Goal: Use online tool/utility: Utilize a website feature to perform a specific function

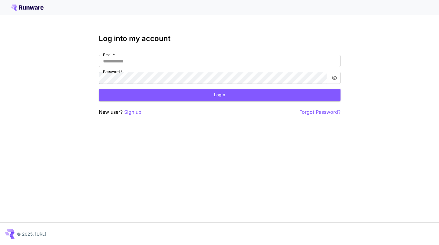
type input "**********"
click at [194, 93] on button "Login" at bounding box center [220, 95] width 242 height 12
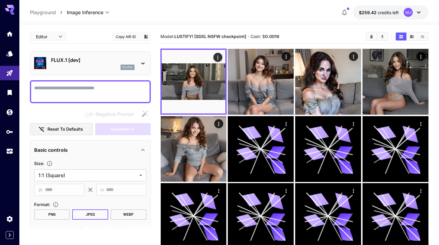
click at [38, 11] on p "Playground" at bounding box center [43, 12] width 26 height 7
click at [12, 34] on icon "Home" at bounding box center [10, 32] width 7 height 7
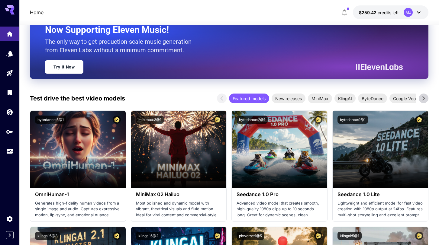
scroll to position [92, 0]
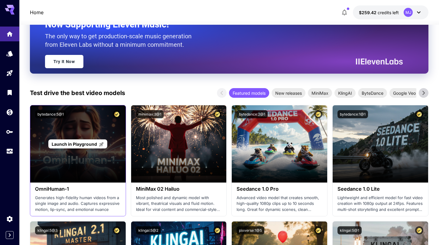
click at [78, 144] on span "Launch in Playground" at bounding box center [74, 144] width 45 height 5
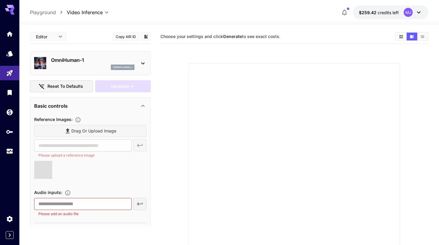
scroll to position [0, 0]
type input "**********"
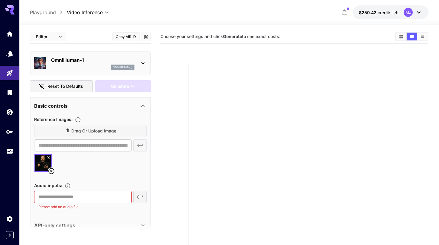
scroll to position [13, 0]
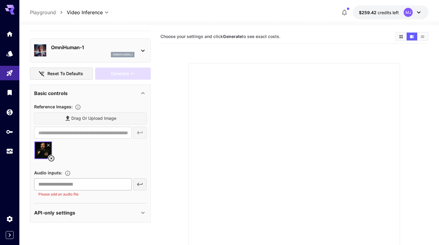
drag, startPoint x: 69, startPoint y: 186, endPoint x: 81, endPoint y: 189, distance: 13.0
click at [69, 186] on input "text" at bounding box center [83, 185] width 98 height 12
click at [61, 195] on p "Please add an audio file" at bounding box center [82, 195] width 89 height 6
click at [69, 174] on icon "Upload an audio file. Supported formats: .mp3, .wav, .flac, .aac, .ogg, .m4a, .…" at bounding box center [68, 173] width 6 height 6
click at [125, 164] on div "**********" at bounding box center [90, 150] width 112 height 94
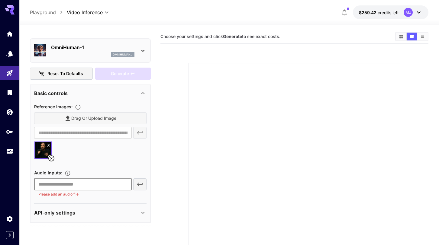
click at [88, 187] on input "text" at bounding box center [83, 185] width 98 height 12
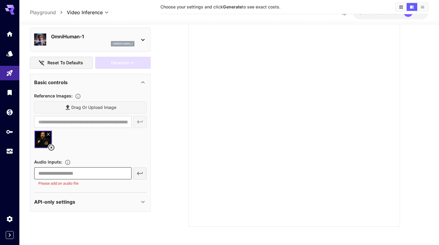
click at [138, 173] on div "​ Please add an audio file" at bounding box center [90, 176] width 112 height 19
drag, startPoint x: 94, startPoint y: 175, endPoint x: 83, endPoint y: 175, distance: 10.9
click at [94, 175] on input "text" at bounding box center [83, 173] width 98 height 12
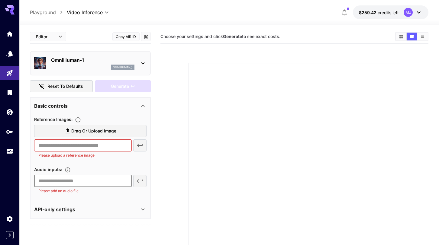
click at [63, 179] on input "text" at bounding box center [83, 181] width 98 height 12
